Goal: Task Accomplishment & Management: Manage account settings

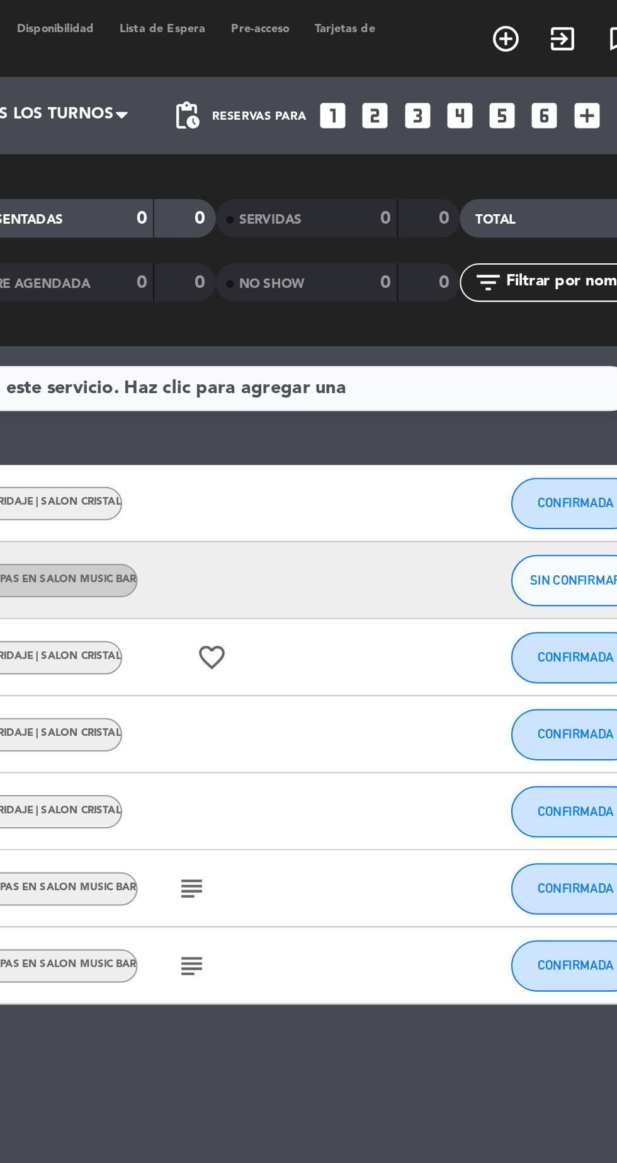
click at [440, 58] on icon "looks_two" at bounding box center [446, 56] width 16 height 16
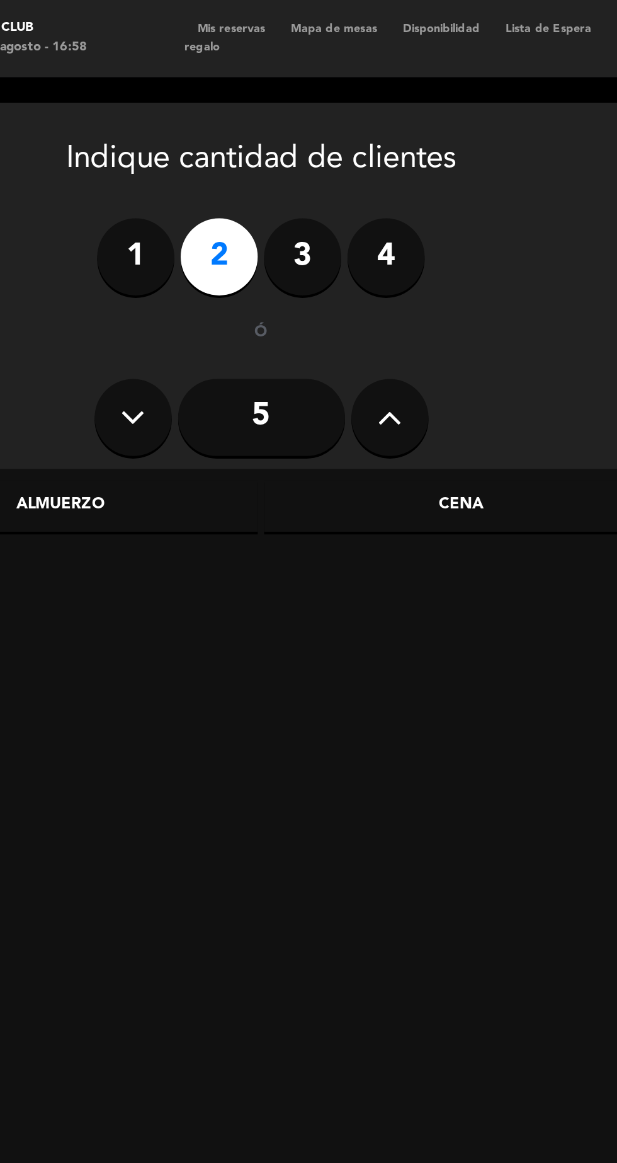
click at [331, 253] on div "Cena" at bounding box center [300, 248] width 194 height 25
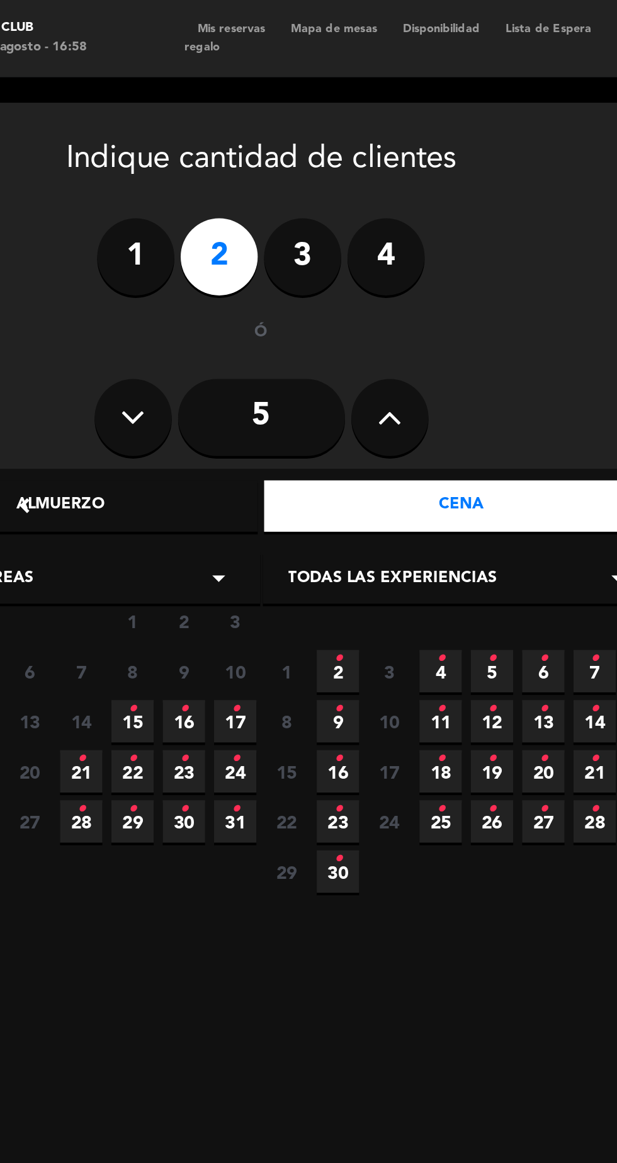
click at [136, 359] on span "15 •" at bounding box center [138, 353] width 21 height 21
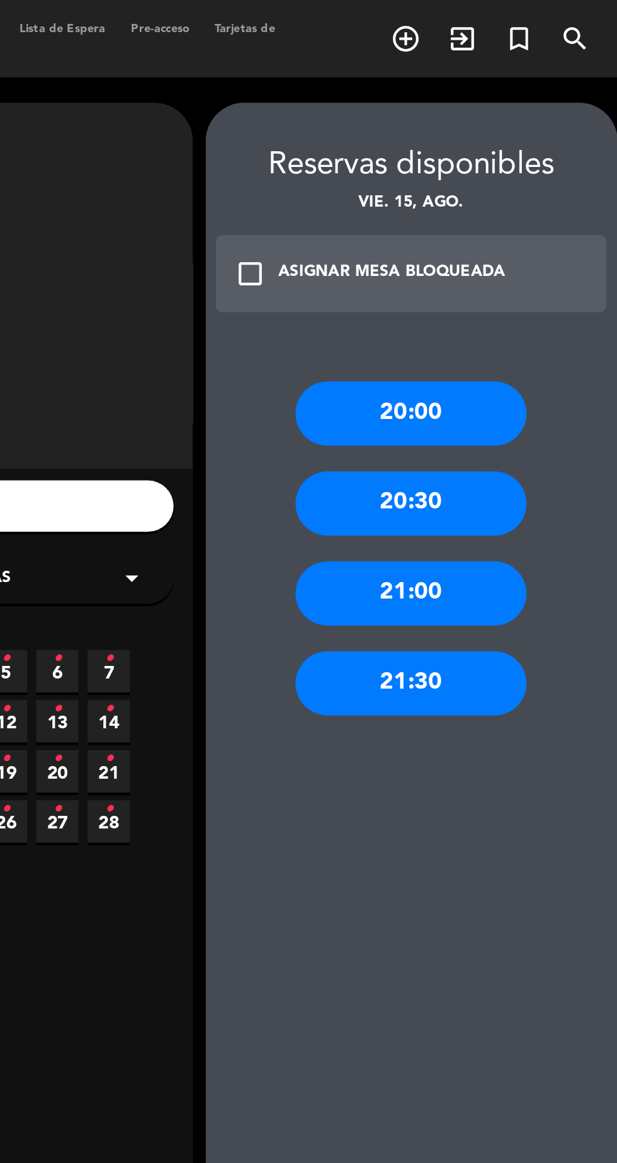
click at [537, 337] on div "21:30" at bounding box center [513, 334] width 113 height 31
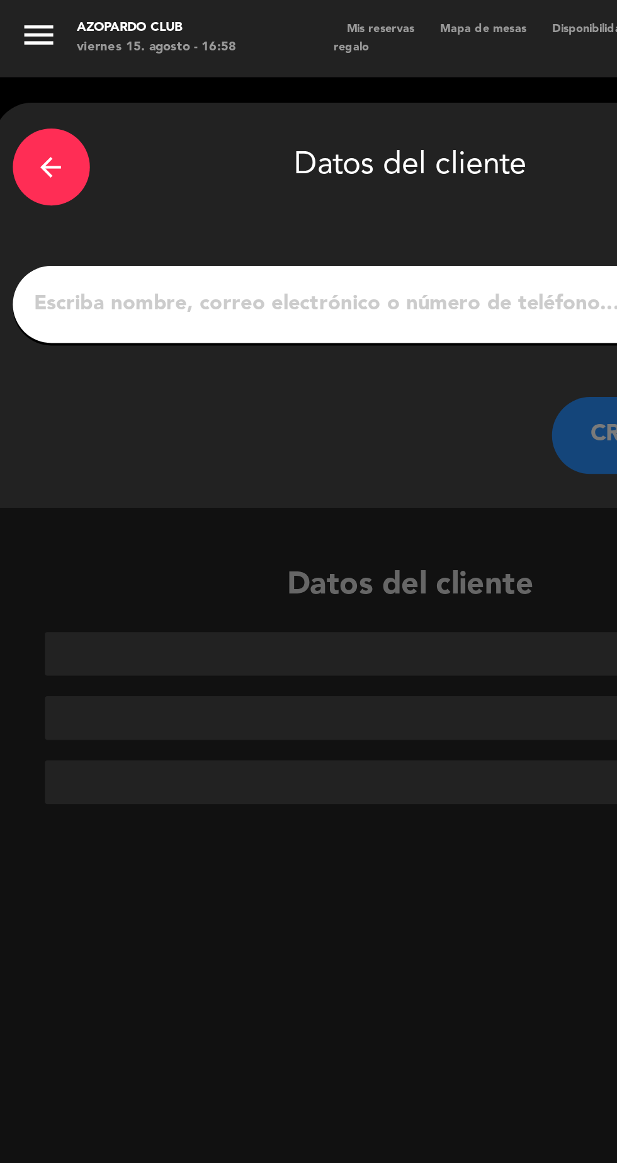
click at [37, 144] on input "1" at bounding box center [202, 149] width 372 height 18
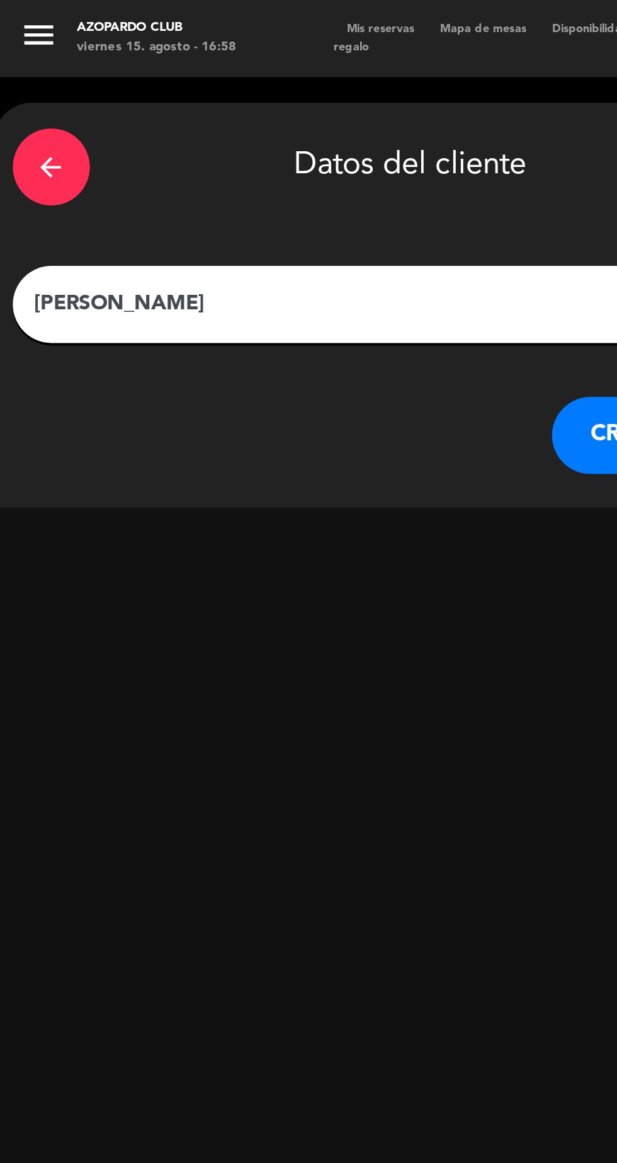
type input "[PERSON_NAME]"
click at [286, 223] on button "CREAR CLIENTE" at bounding box center [334, 214] width 126 height 38
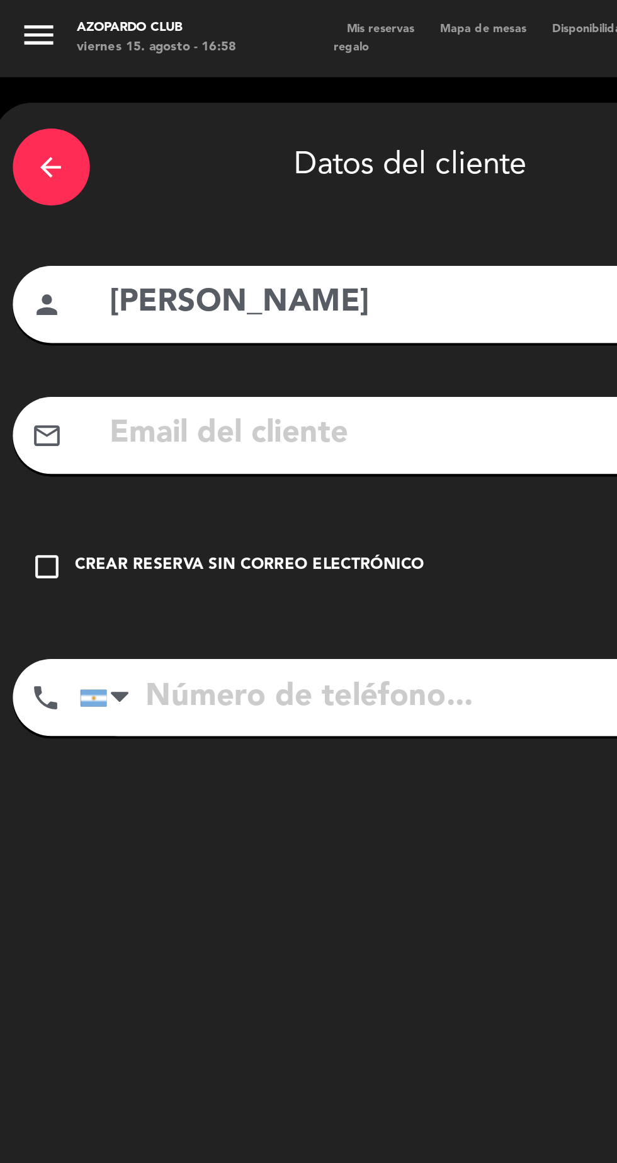
click at [22, 282] on icon "check_box_outline_blank" at bounding box center [23, 277] width 15 height 15
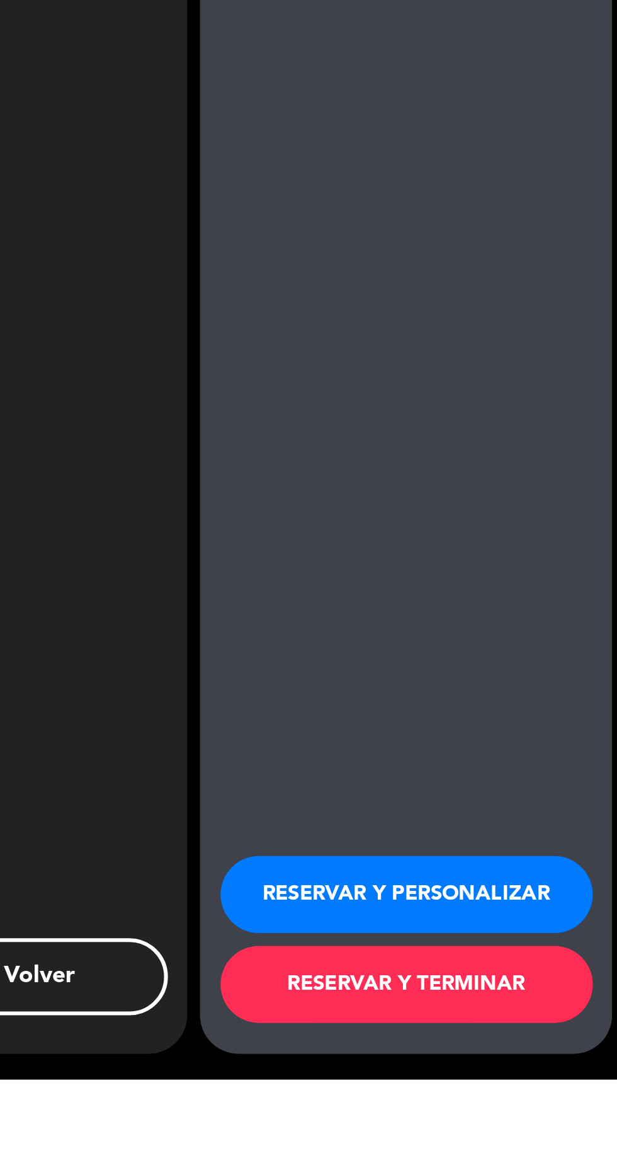
click at [503, 1091] on button "RESERVAR Y PERSONALIZAR" at bounding box center [514, 1072] width 183 height 38
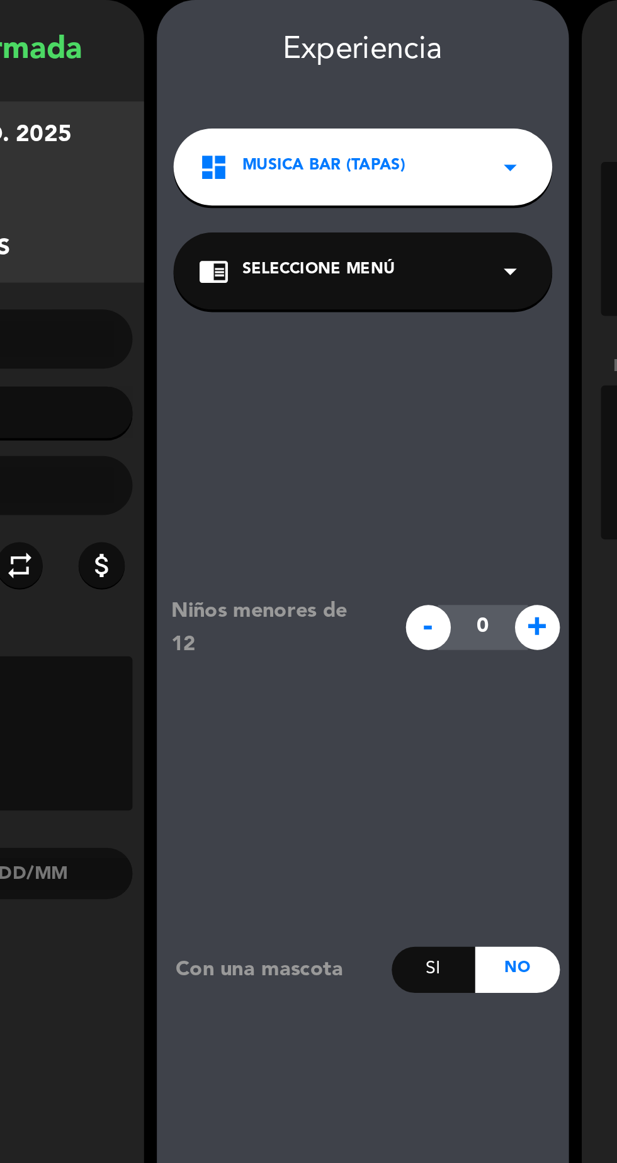
click at [251, 138] on span "MUSICA BAR (TAPAS)" at bounding box center [287, 132] width 80 height 13
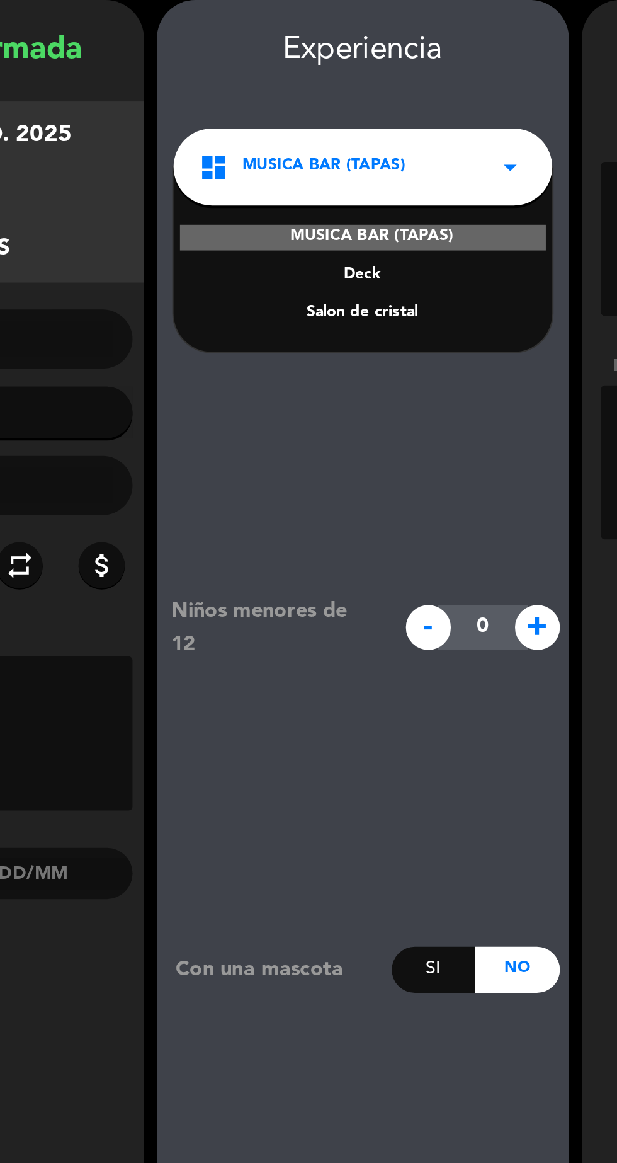
click at [274, 206] on div "Salon de cristal" at bounding box center [305, 204] width 161 height 13
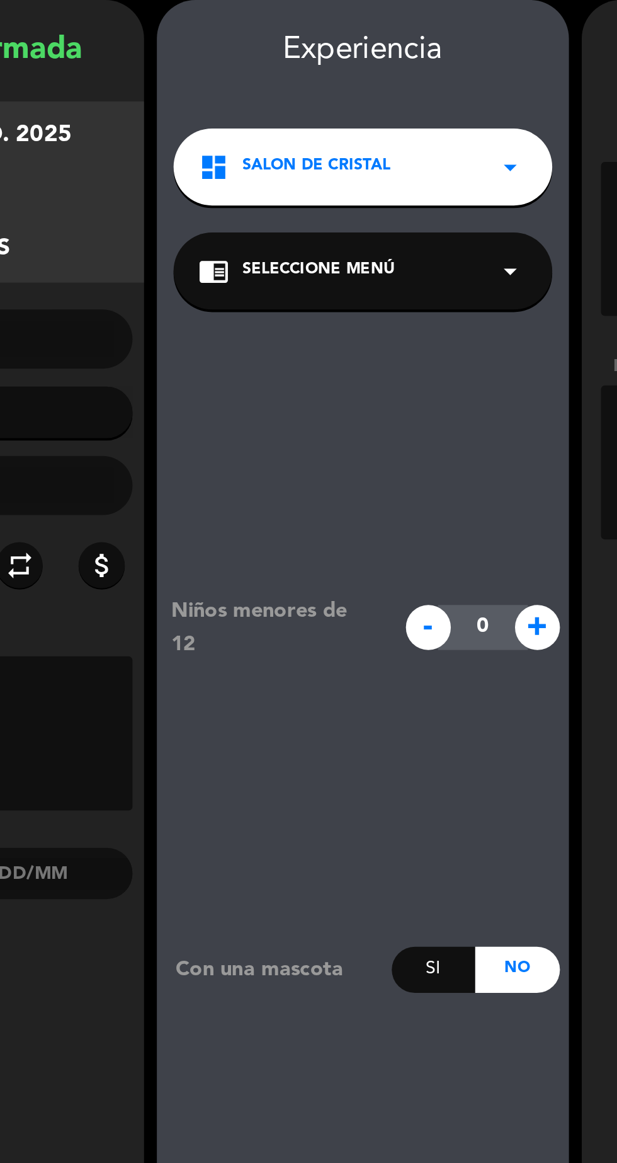
click at [241, 181] on div "chrome_reader_mode Seleccione Menú arrow_drop_down" at bounding box center [306, 183] width 186 height 38
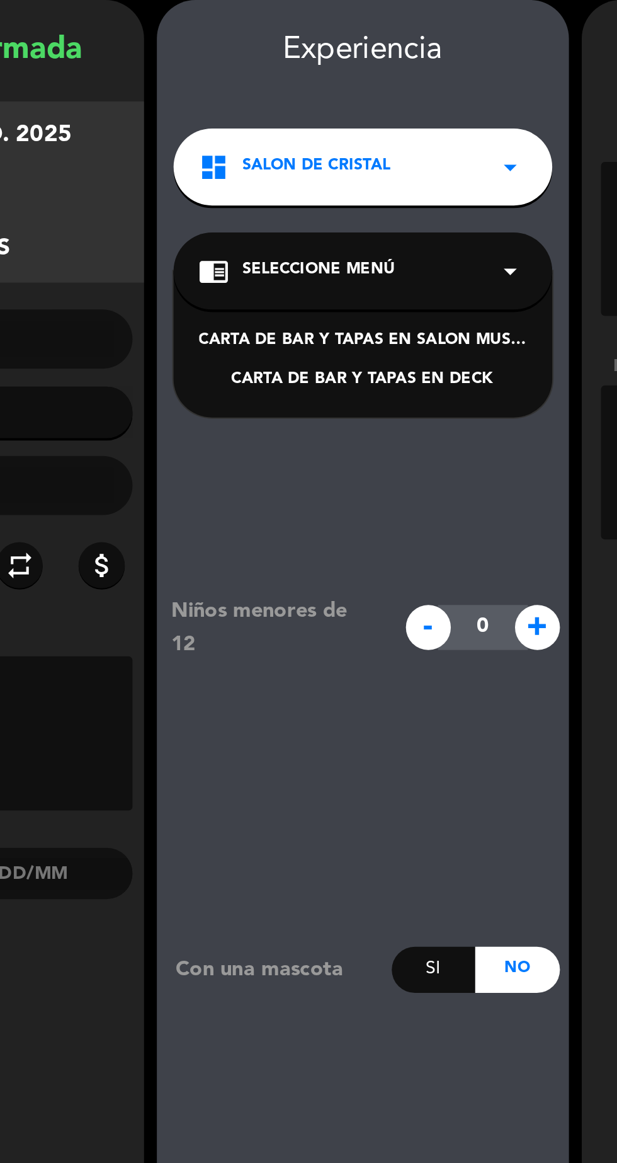
click at [244, 183] on div "chrome_reader_mode Seleccione Menú arrow_drop_down" at bounding box center [306, 183] width 186 height 38
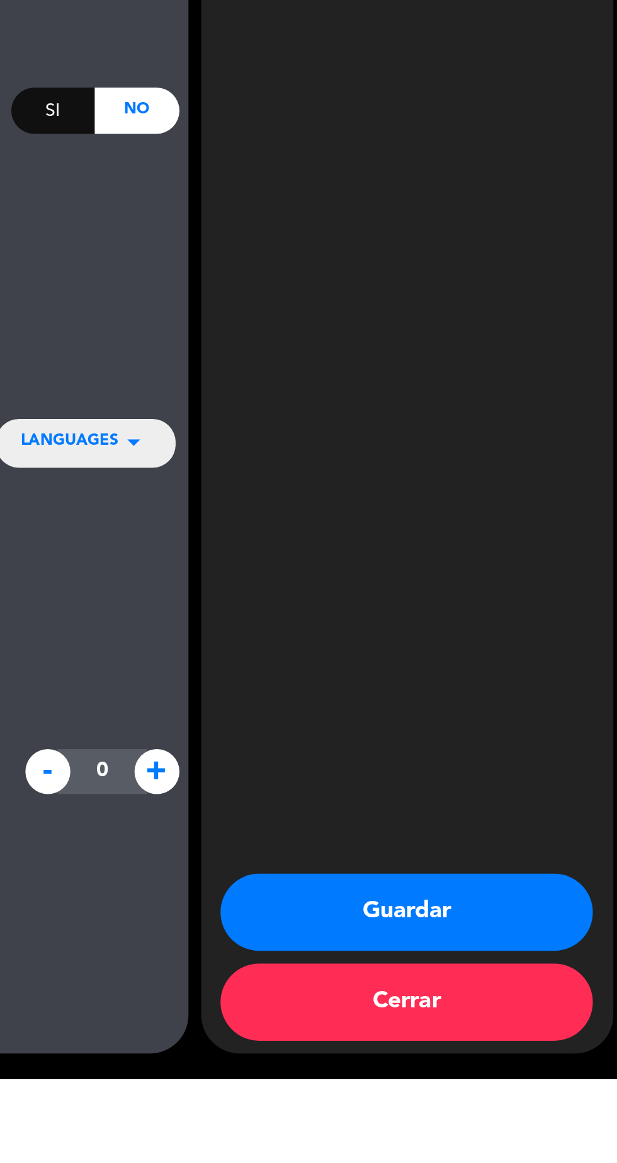
click at [535, 1100] on button "Guardar" at bounding box center [514, 1081] width 183 height 38
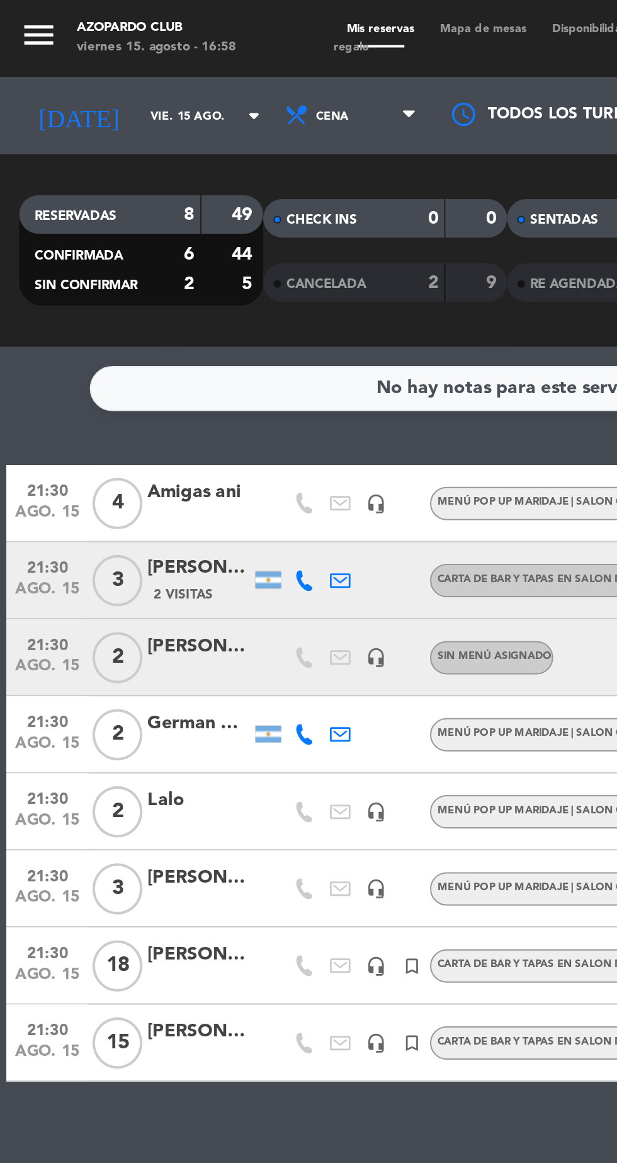
click at [115, 330] on div at bounding box center [97, 329] width 50 height 10
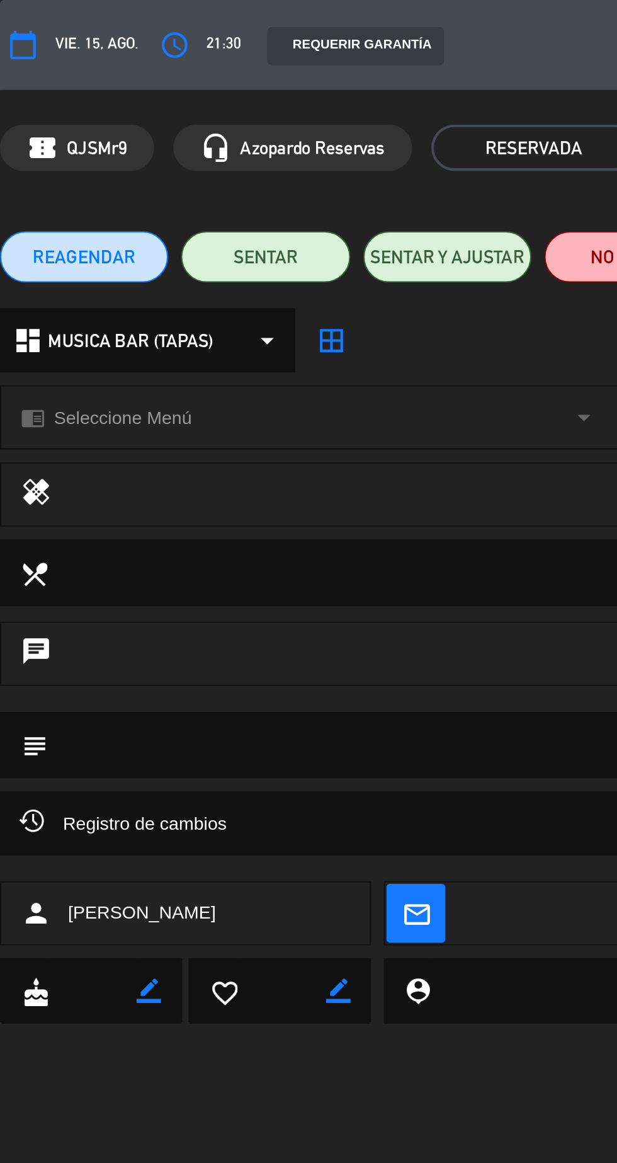
click at [43, 177] on div "dashboard MUSICA BAR (TAPAS) arrow_drop_down" at bounding box center [72, 166] width 145 height 31
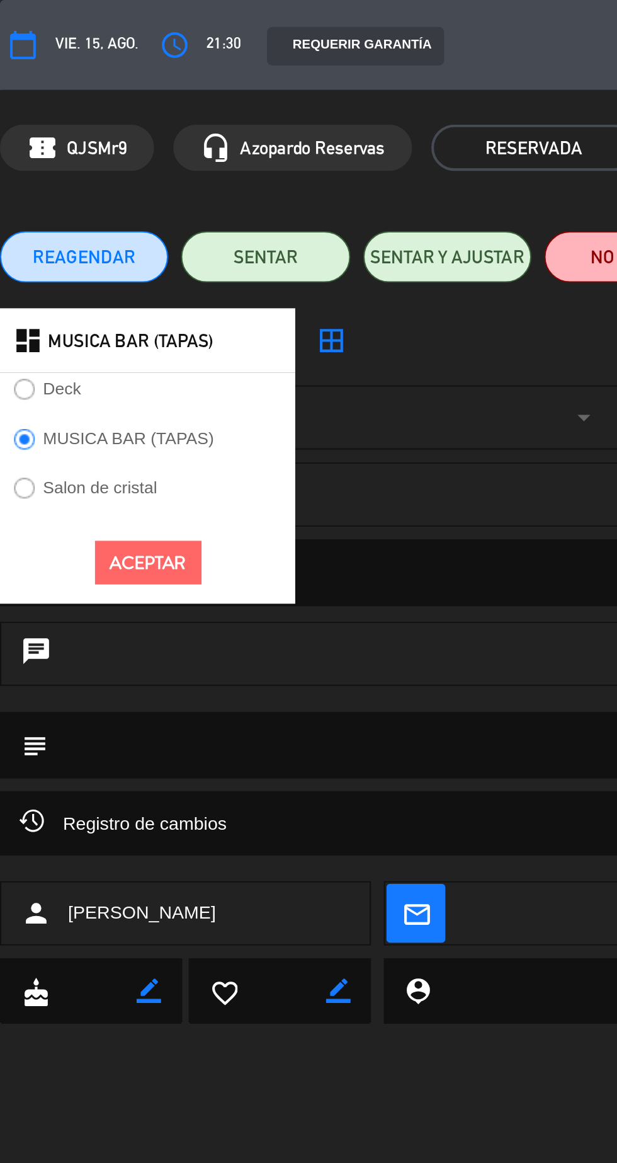
click at [30, 248] on label "Salon de cristal" at bounding box center [42, 241] width 84 height 20
click at [67, 286] on button "Aceptar" at bounding box center [73, 276] width 52 height 22
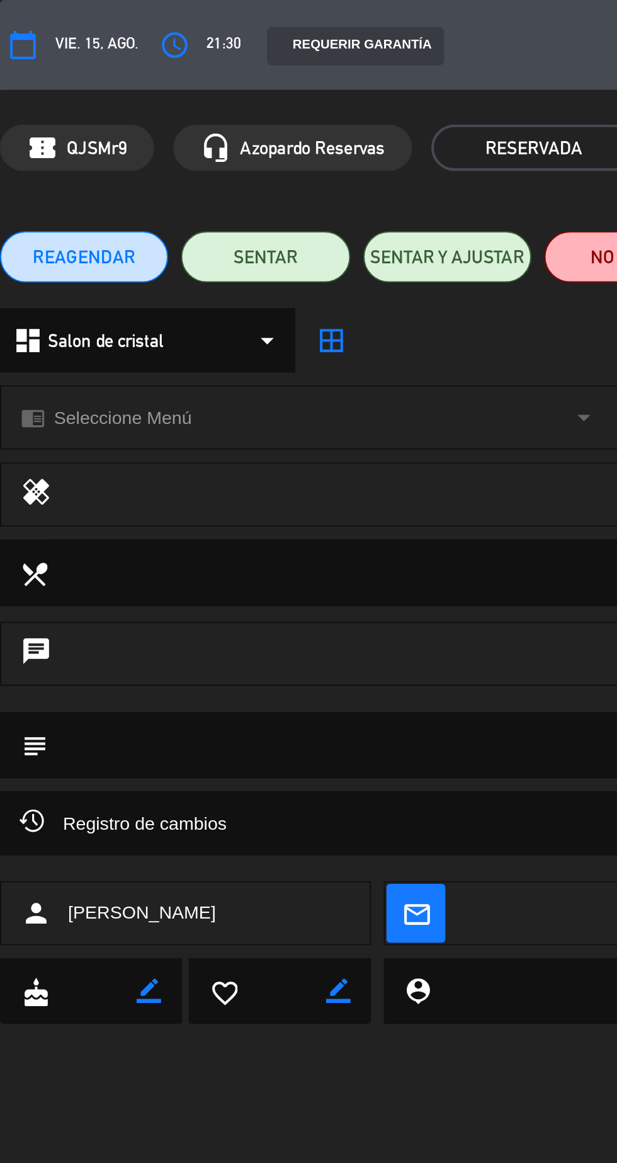
click at [42, 210] on span "Seleccione Menú" at bounding box center [59, 205] width 67 height 14
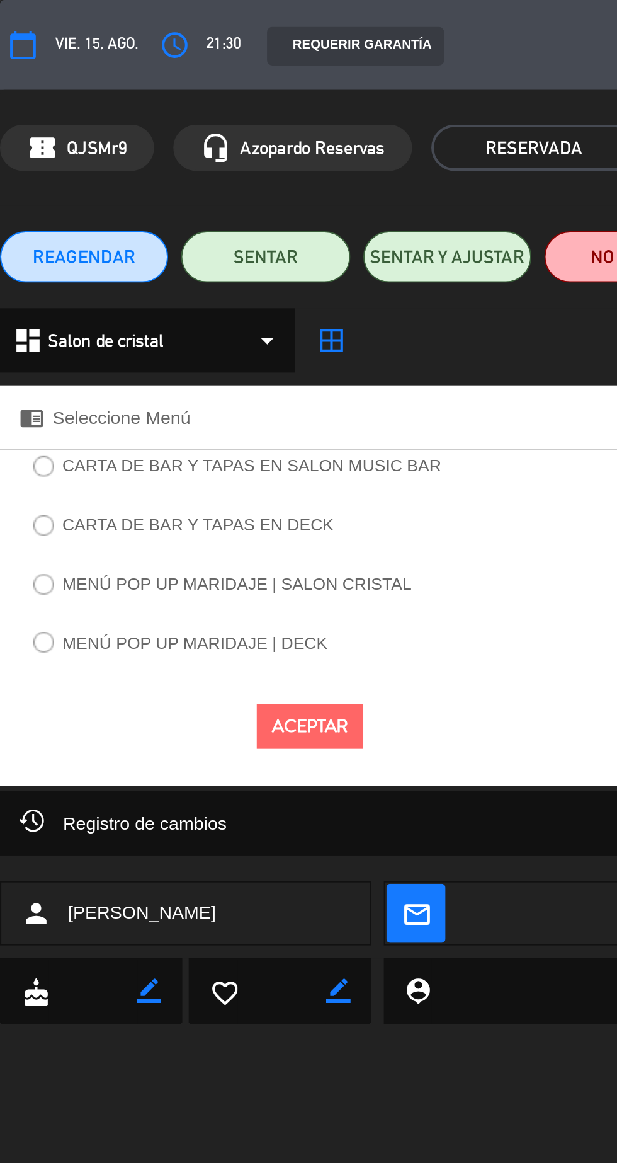
click at [47, 292] on label "MENÚ POP UP MARIDAJE | SALON CRISTAL" at bounding box center [108, 288] width 199 height 20
click at [164, 367] on button "Aceptar" at bounding box center [152, 356] width 52 height 22
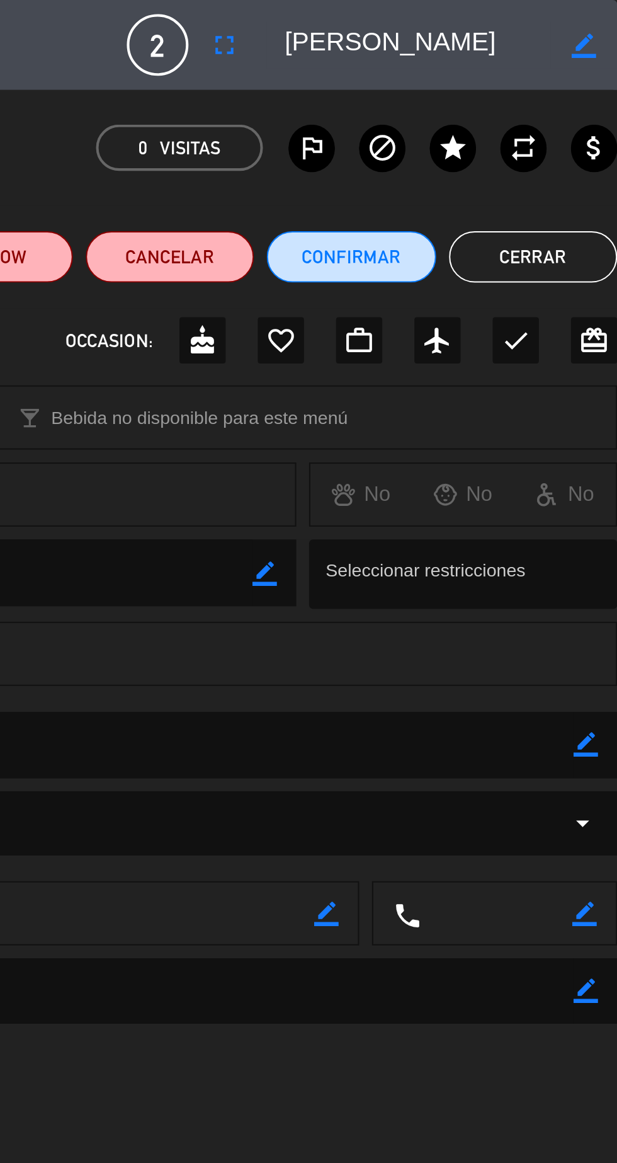
click at [600, 25] on icon "border_color" at bounding box center [601, 22] width 12 height 12
click at [565, 128] on button "Cerrar" at bounding box center [576, 125] width 83 height 25
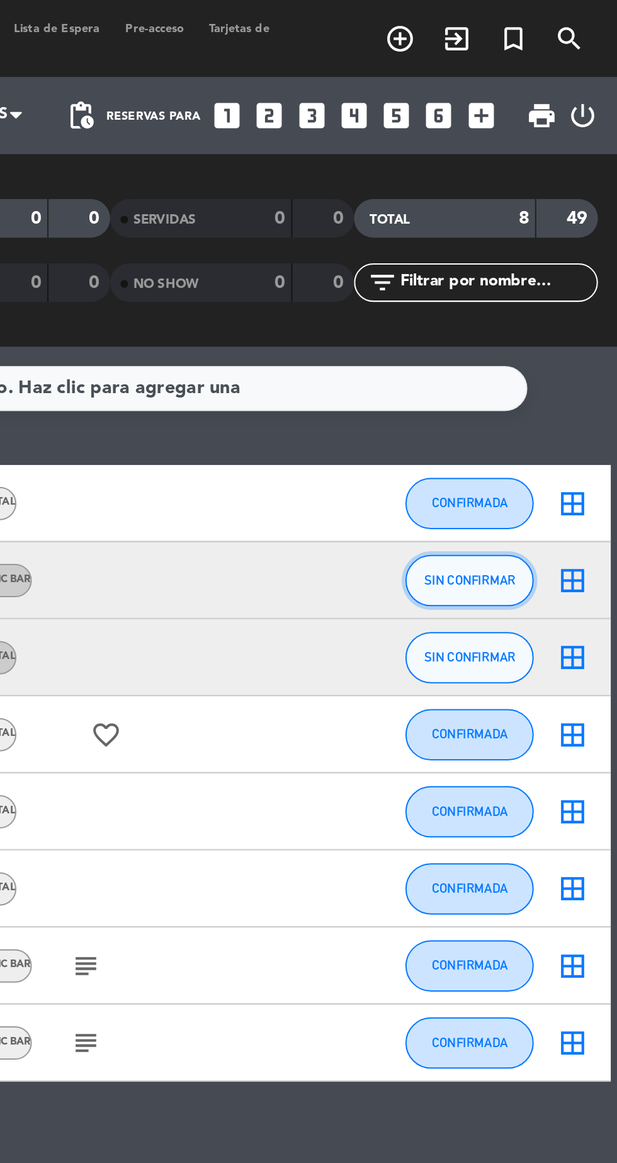
click at [552, 287] on span "SIN CONFIRMAR" at bounding box center [545, 284] width 45 height 7
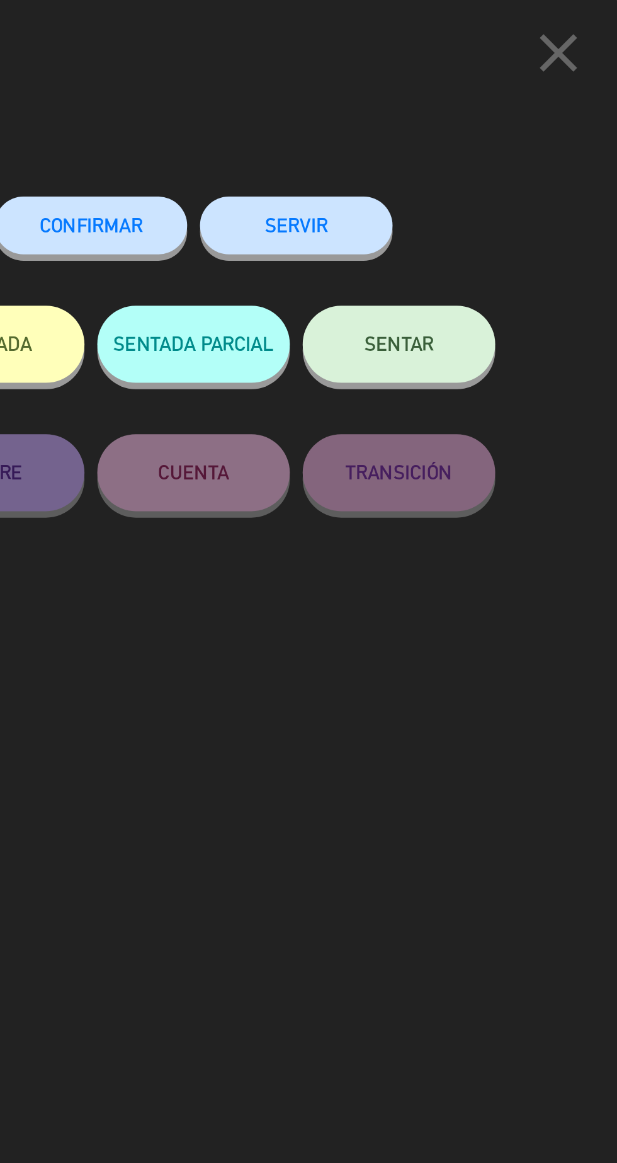
click at [358, 118] on button "CONFIRMAR" at bounding box center [359, 110] width 94 height 28
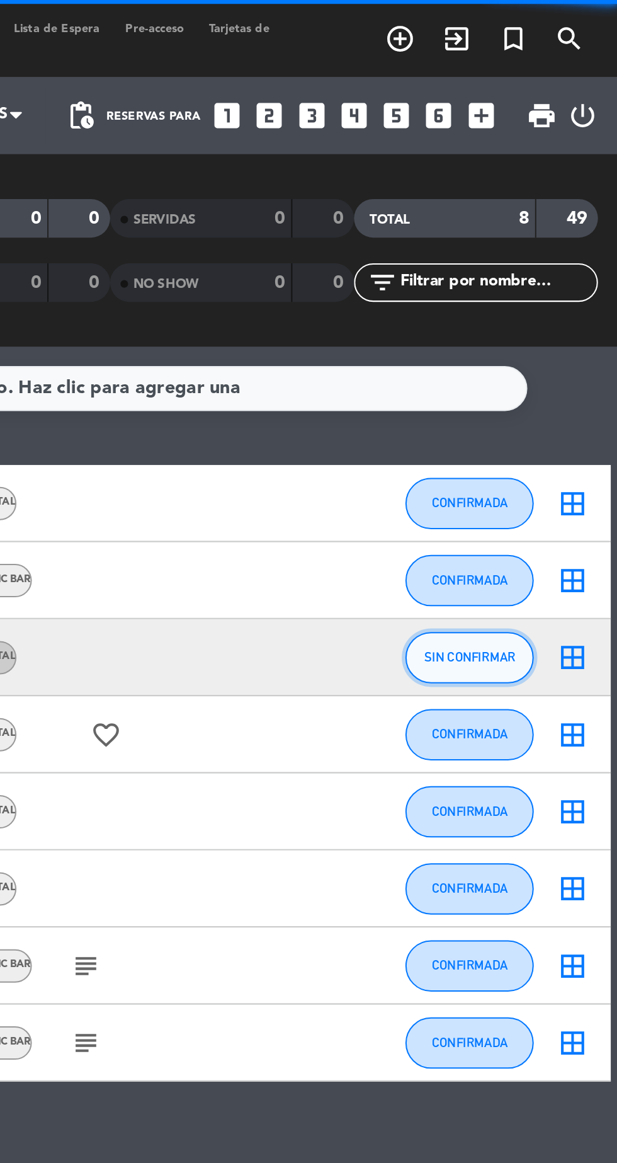
click at [554, 322] on span "SIN CONFIRMAR" at bounding box center [545, 322] width 45 height 7
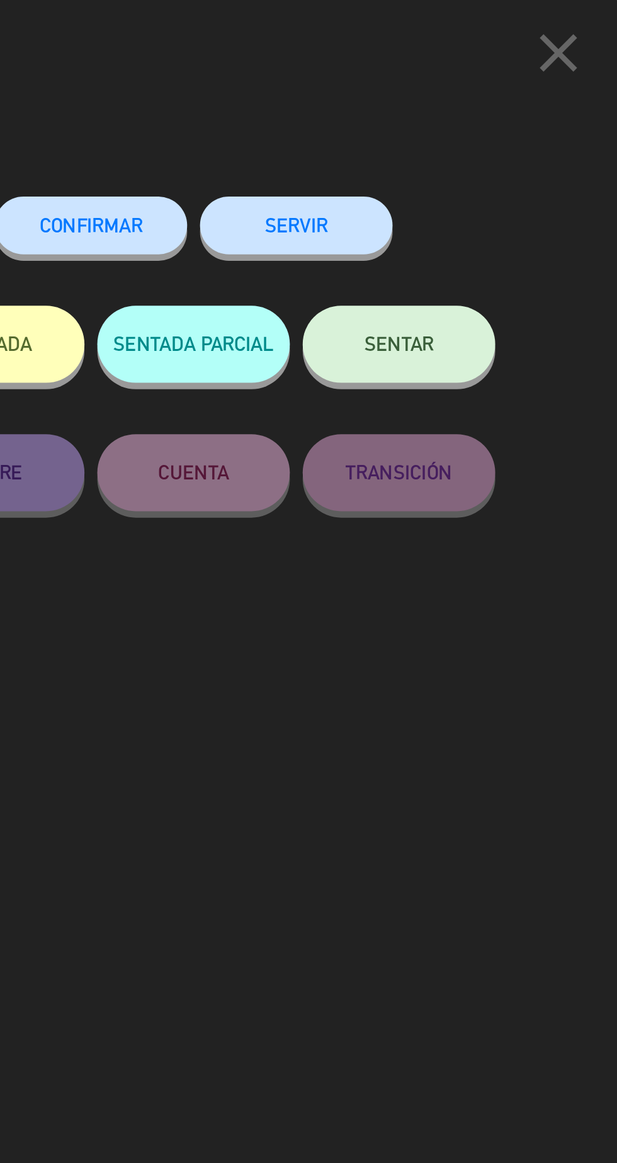
click at [353, 113] on span "CONFIRMAR" at bounding box center [359, 110] width 50 height 11
